Goal: Navigation & Orientation: Find specific page/section

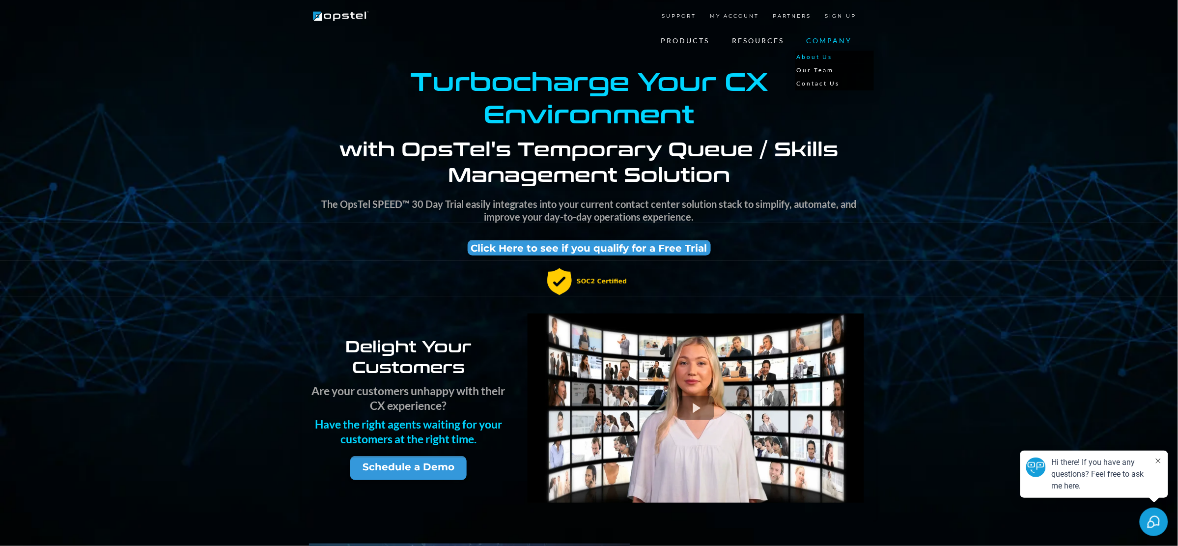
click at [825, 53] on link "About Us" at bounding box center [835, 57] width 79 height 13
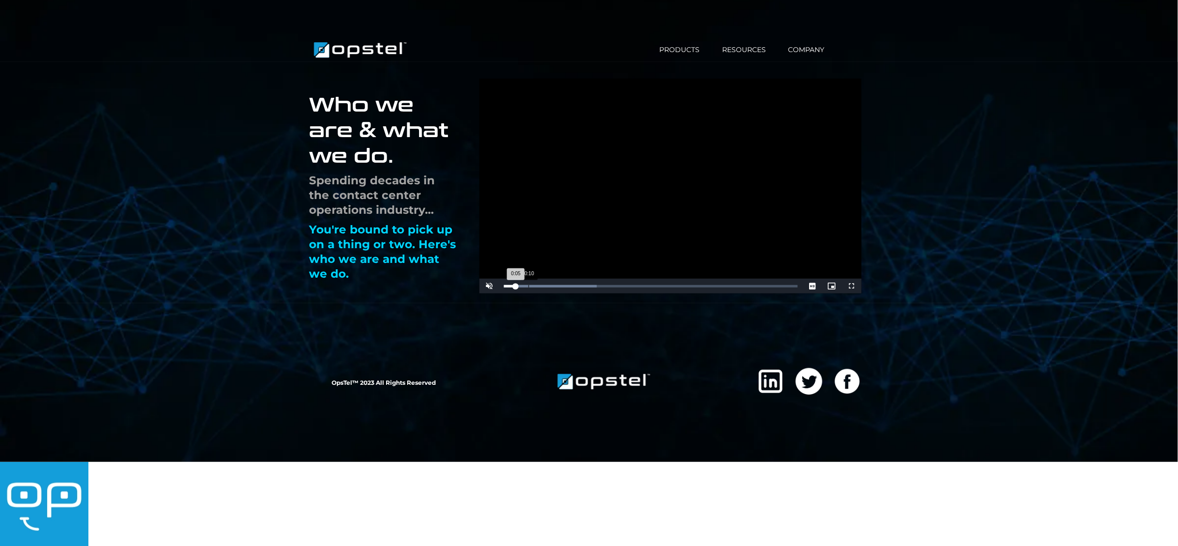
click at [529, 285] on div "Loaded : 31.51% 0:10 0:05" at bounding box center [651, 286] width 294 height 2
click at [546, 285] on div "Loaded : 44.79% 0:18 0:13" at bounding box center [651, 286] width 294 height 2
click at [491, 286] on span "Video Player" at bounding box center [490, 286] width 20 height 0
click at [595, 285] on div "Loaded : 65.02% 0:39 0:22" at bounding box center [651, 286] width 294 height 2
click at [626, 285] on div "Loaded : 79.27% 0:52 0:41" at bounding box center [651, 286] width 294 height 2
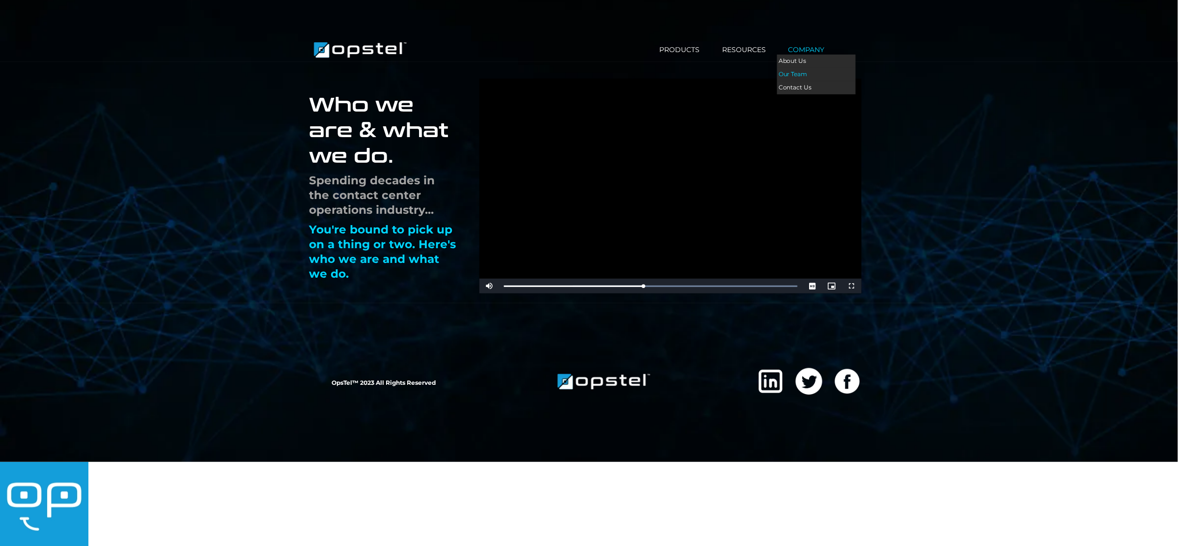
click at [798, 74] on link "Our Team" at bounding box center [816, 74] width 79 height 13
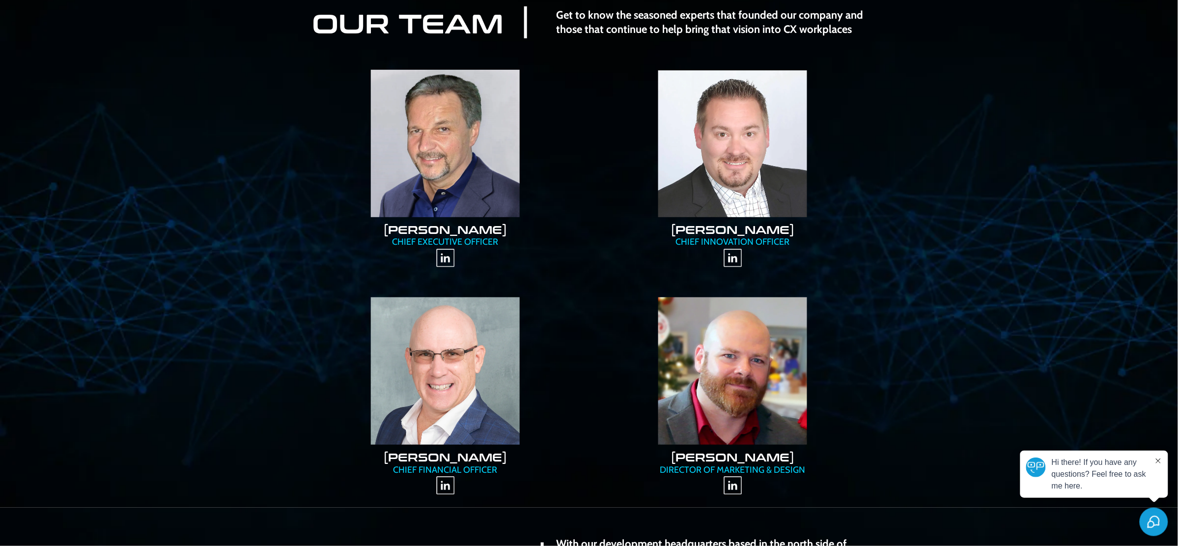
scroll to position [115, 0]
